Goal: Information Seeking & Learning: Understand process/instructions

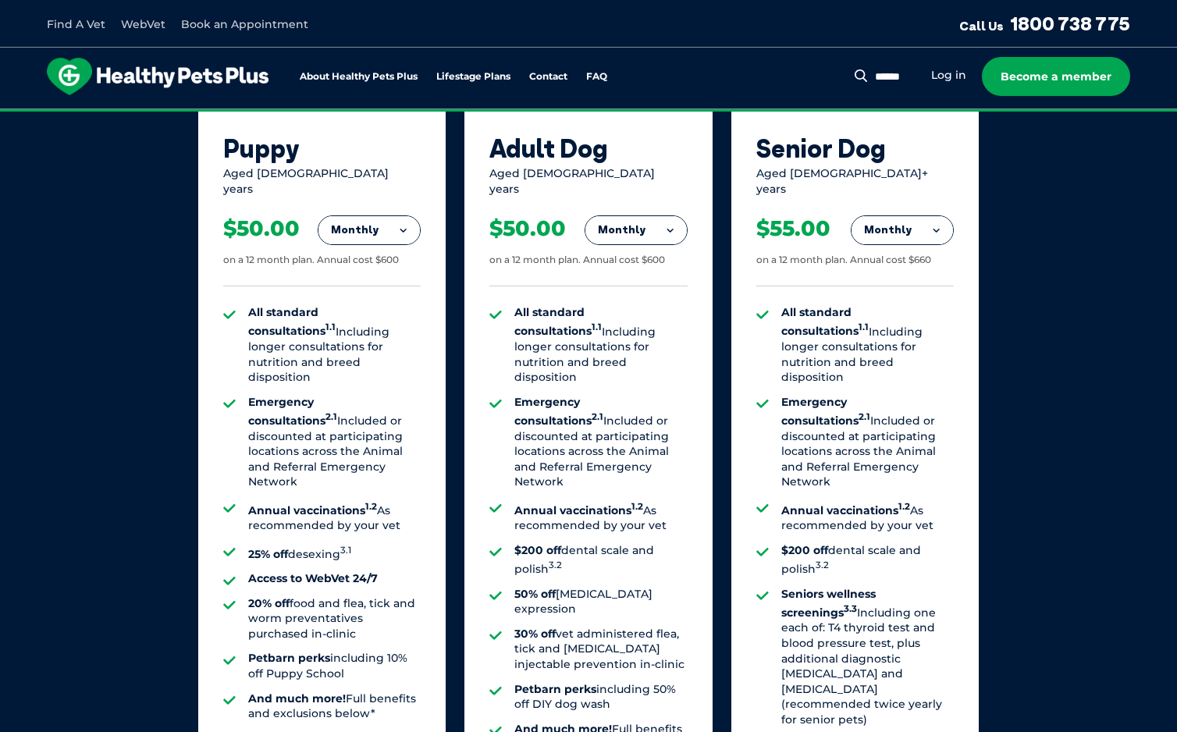
scroll to position [1069, 0]
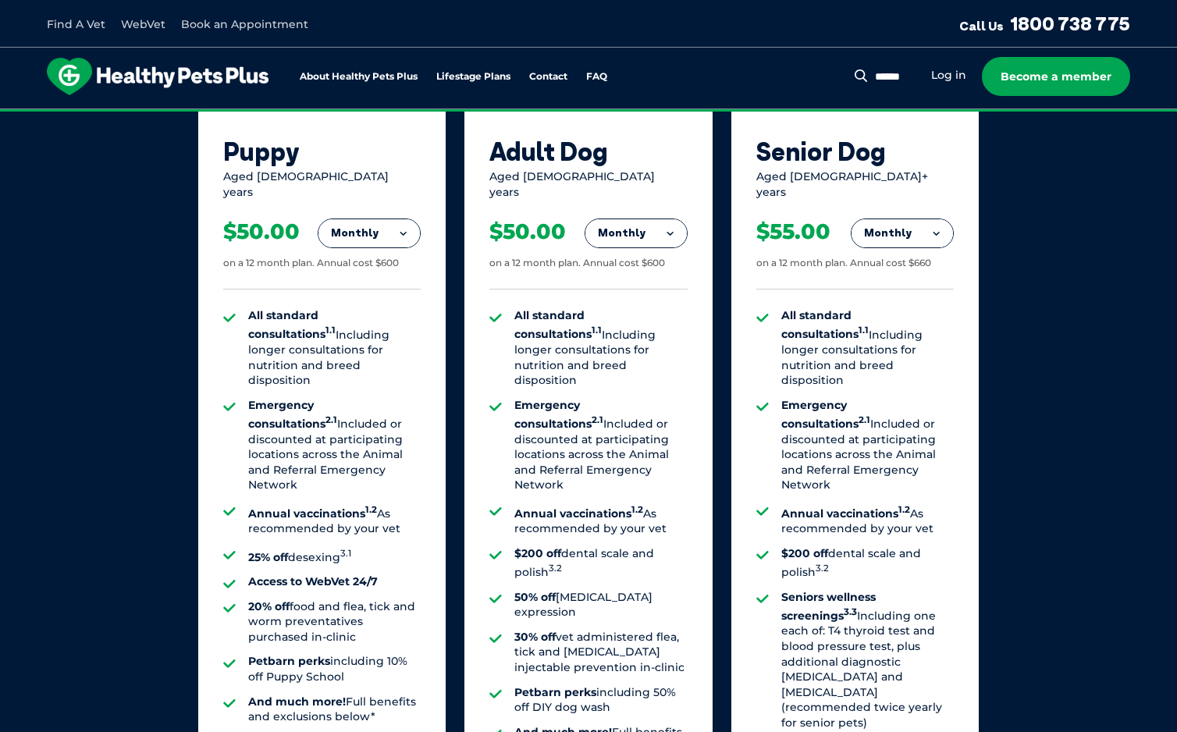
click at [394, 219] on button "Monthly" at bounding box center [368, 233] width 101 height 28
click at [370, 321] on li "Yearly" at bounding box center [368, 339] width 101 height 37
click at [380, 222] on button "Yearly" at bounding box center [368, 233] width 101 height 28
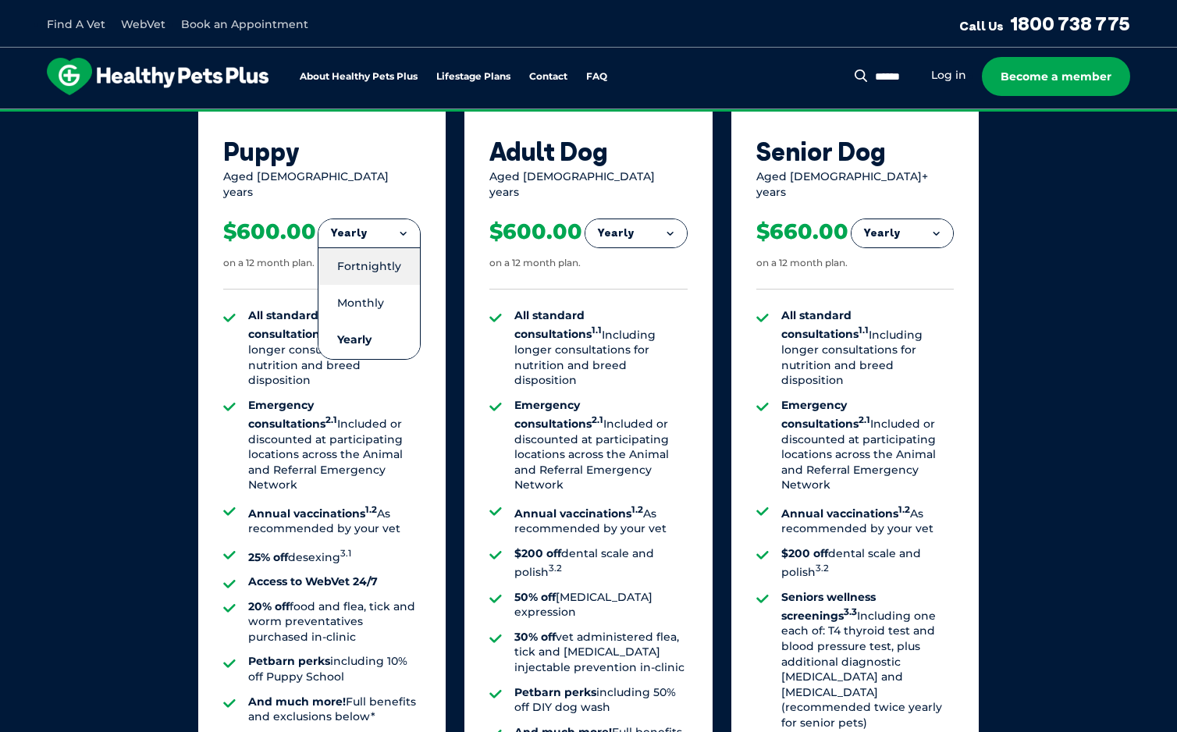
click at [364, 264] on li "Fortnightly" at bounding box center [368, 265] width 101 height 37
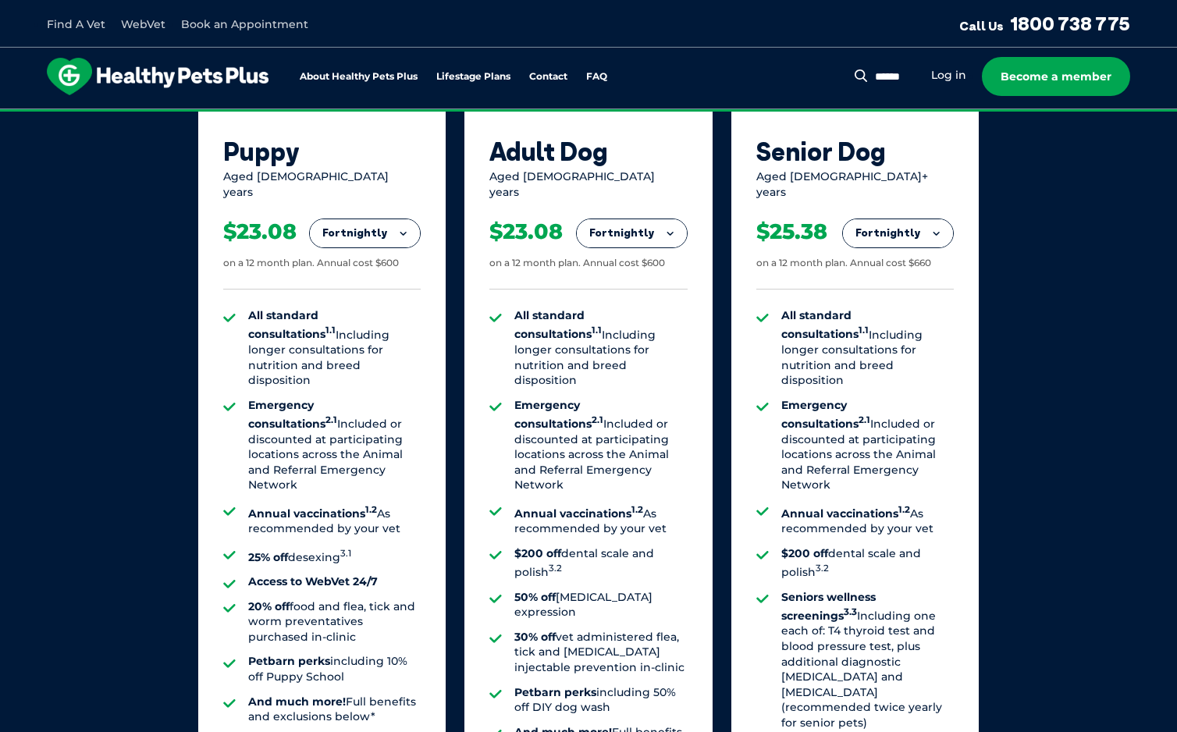
click at [382, 231] on button "Fortnightly" at bounding box center [365, 233] width 110 height 28
click at [368, 286] on li "Monthly" at bounding box center [365, 303] width 110 height 37
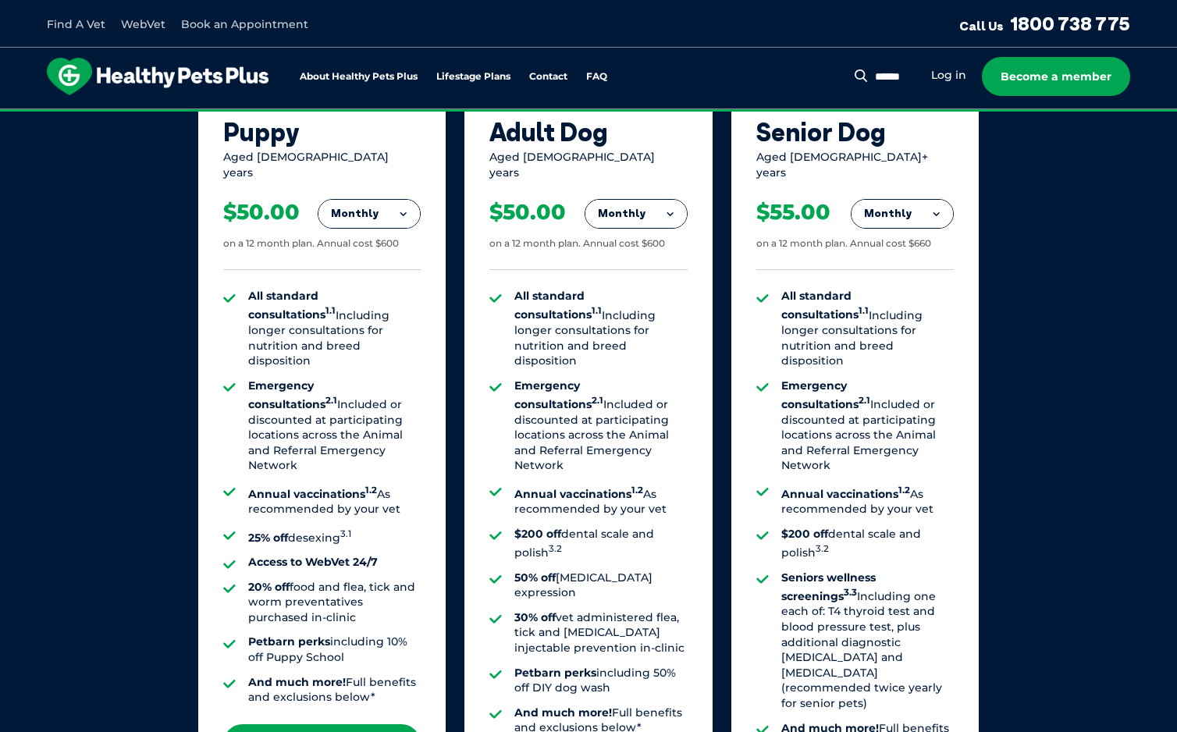
scroll to position [1344, 0]
